Goal: Transaction & Acquisition: Purchase product/service

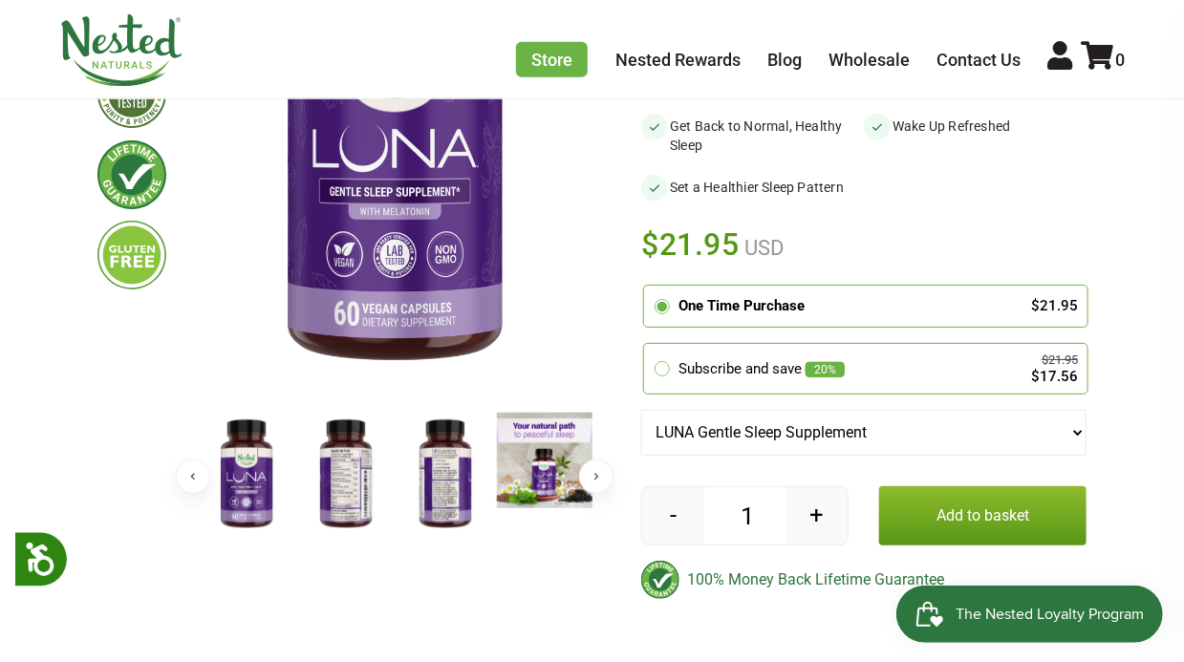
scroll to position [336, 0]
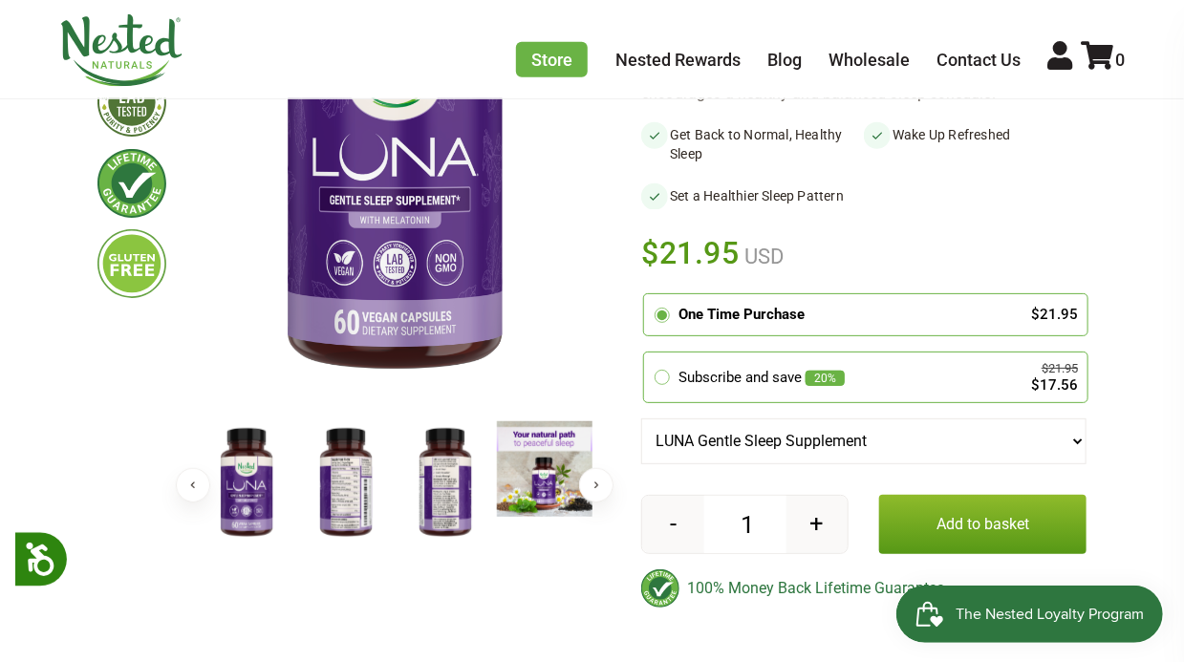
click at [958, 528] on button "Add to basket" at bounding box center [982, 524] width 207 height 59
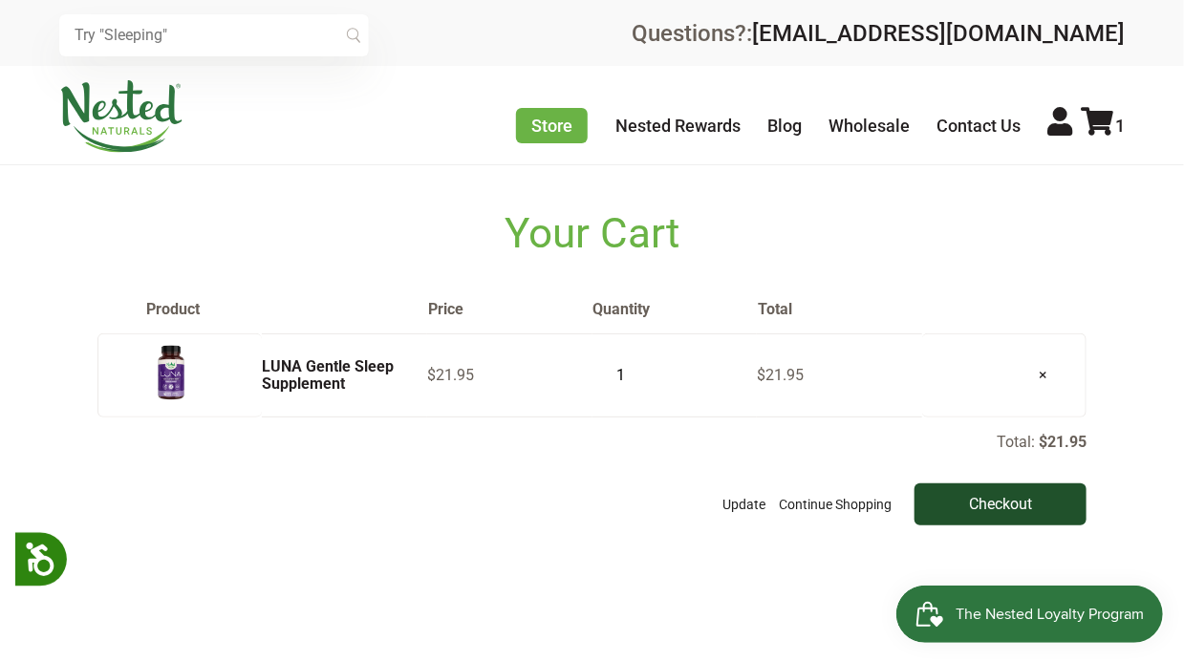
click at [1003, 519] on input "Checkout" at bounding box center [1001, 505] width 172 height 42
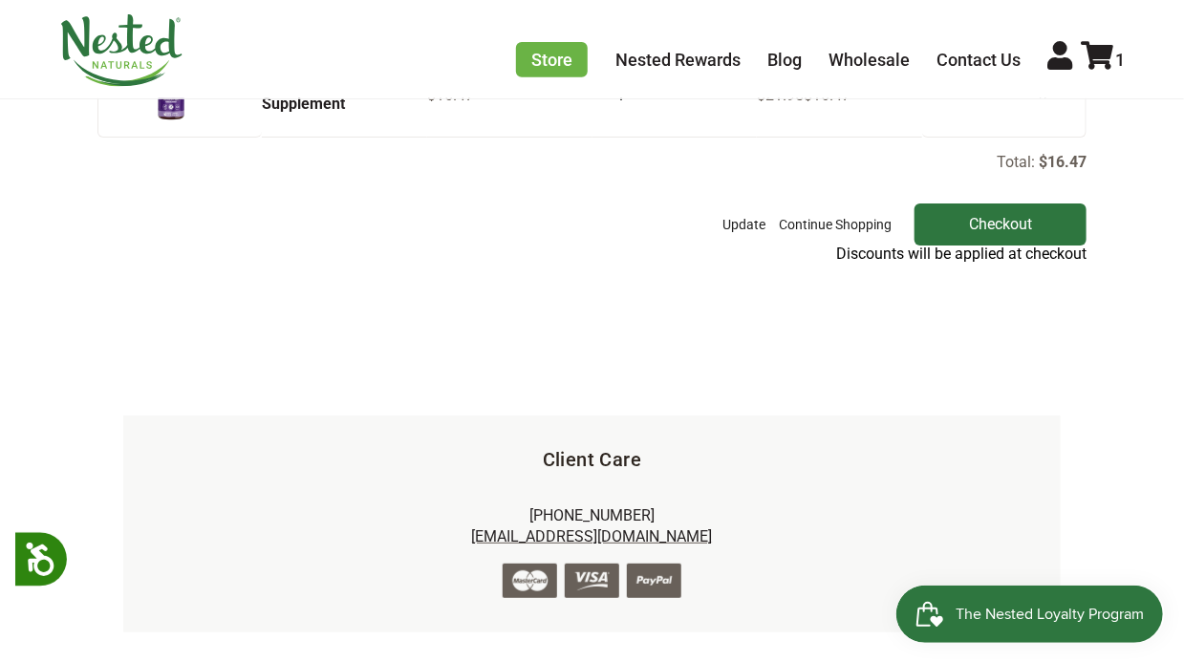
scroll to position [379, 0]
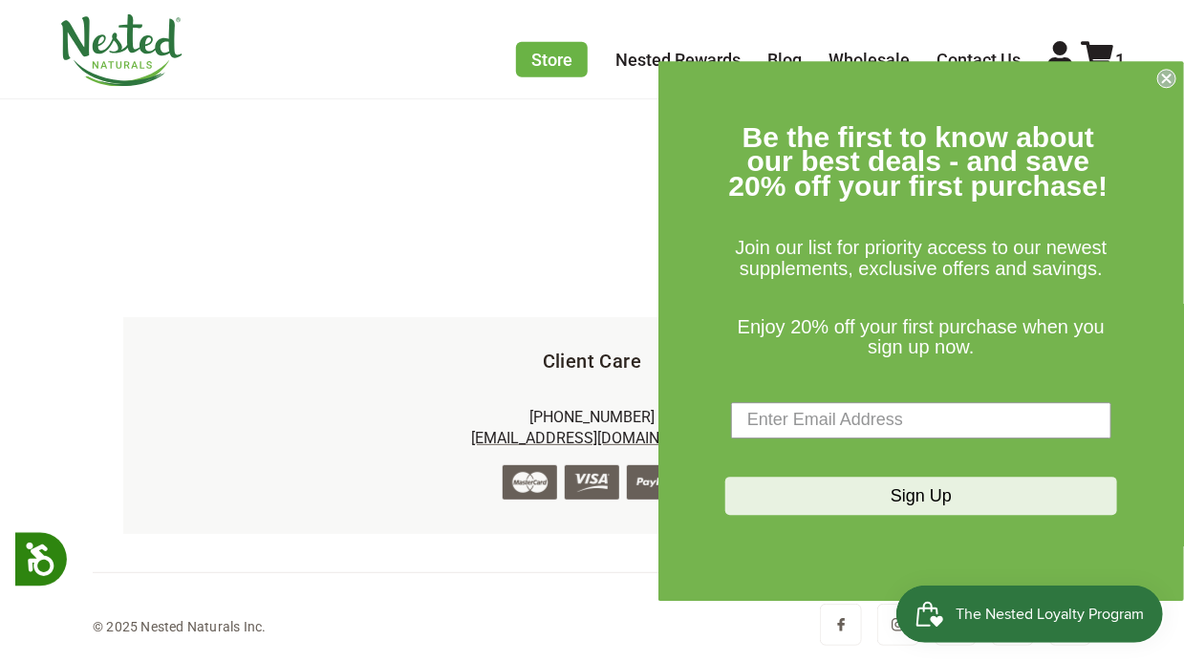
click at [1182, 107] on form "Be the first to know about our best deals - and save 20% off your first purchas…" at bounding box center [922, 331] width 526 height 540
click at [1158, 113] on form "Be the first to know about our best deals - and save 20% off your first purchas…" at bounding box center [922, 331] width 526 height 540
click at [1172, 101] on form "Be the first to know about our best deals - and save 20% off your first purchas…" at bounding box center [922, 331] width 526 height 540
click at [1167, 78] on icon "Close dialog" at bounding box center [1167, 79] width 8 height 8
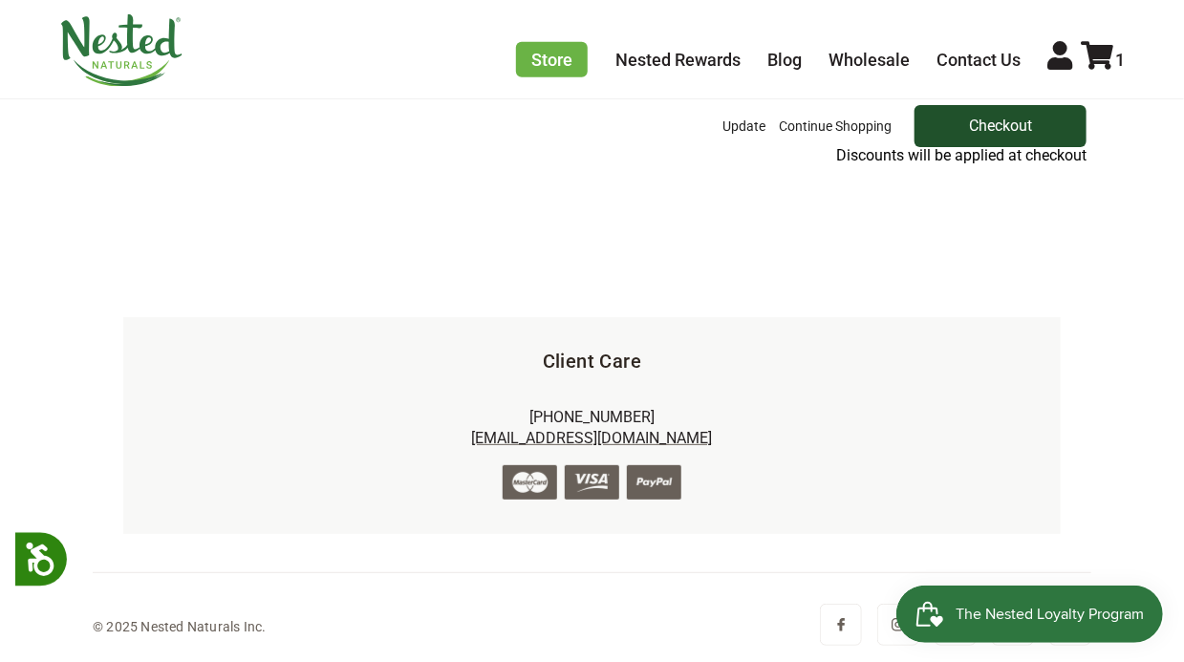
click at [998, 128] on input "Checkout" at bounding box center [1001, 126] width 172 height 42
